Goal: Task Accomplishment & Management: Manage account settings

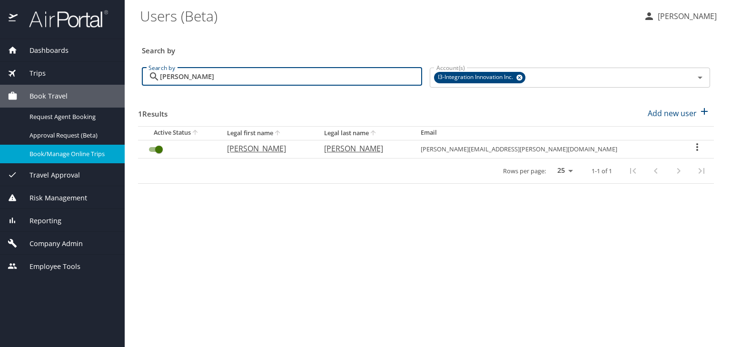
drag, startPoint x: 182, startPoint y: 80, endPoint x: 154, endPoint y: 80, distance: 27.6
click at [154, 80] on div "zepp Search by" at bounding box center [282, 77] width 280 height 18
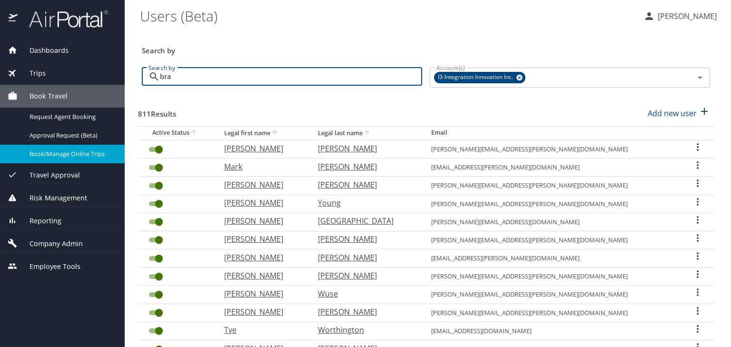
type input "brad"
checkbox input "false"
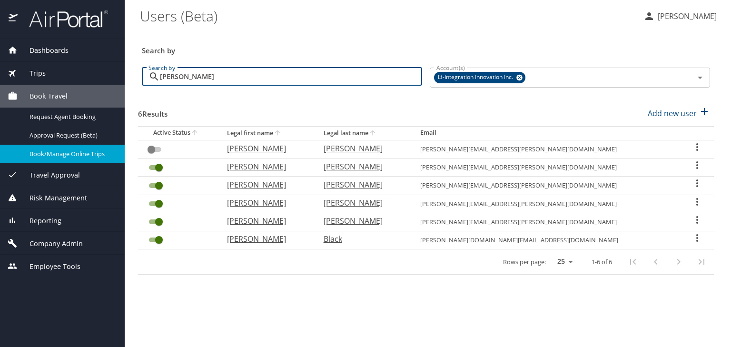
type input "brad"
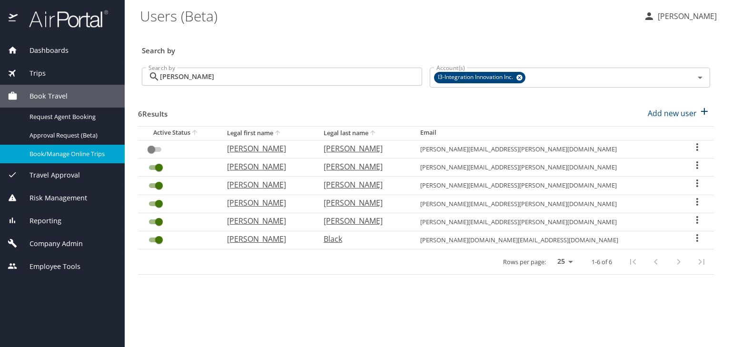
click at [696, 200] on icon "User Search Table" at bounding box center [697, 202] width 2 height 8
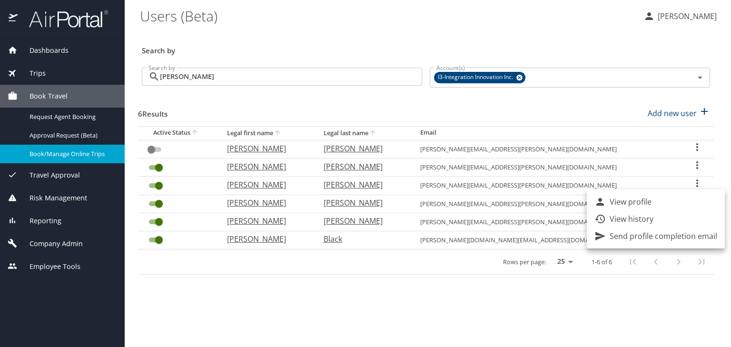
click at [624, 197] on p "View profile" at bounding box center [631, 201] width 42 height 11
select select "US"
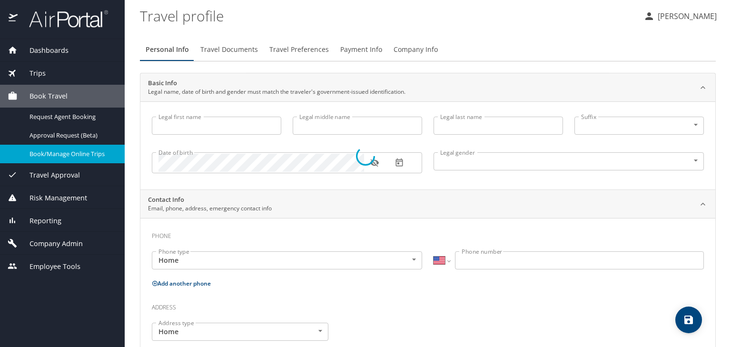
select select "US"
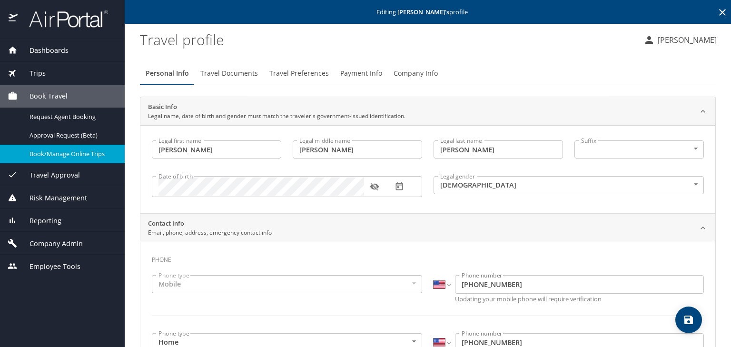
type input "Michael"
type input "Lee"
type input "Bradley"
type input "Male"
click at [340, 77] on span "Payment Info" at bounding box center [361, 74] width 42 height 12
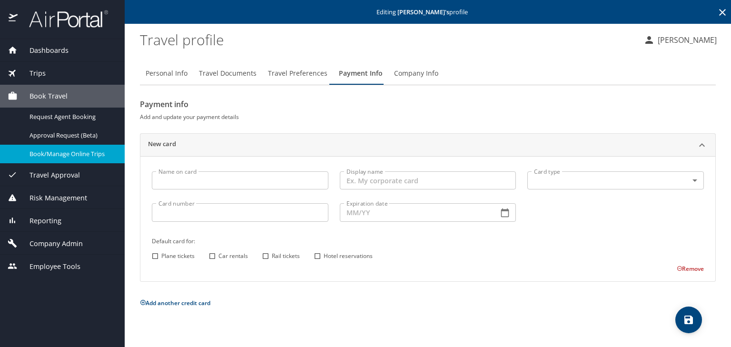
click at [57, 155] on span "Book/Manage Online Trips" at bounding box center [72, 153] width 84 height 9
click at [182, 74] on span "Personal Info" at bounding box center [167, 74] width 42 height 12
select select "US"
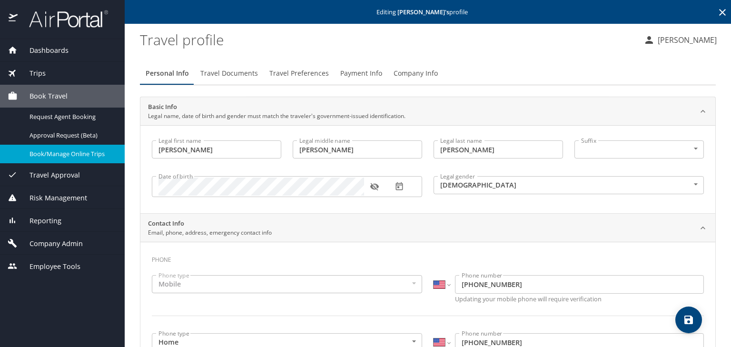
click at [74, 155] on span "Book/Manage Online Trips" at bounding box center [72, 153] width 84 height 9
